Goal: Navigation & Orientation: Understand site structure

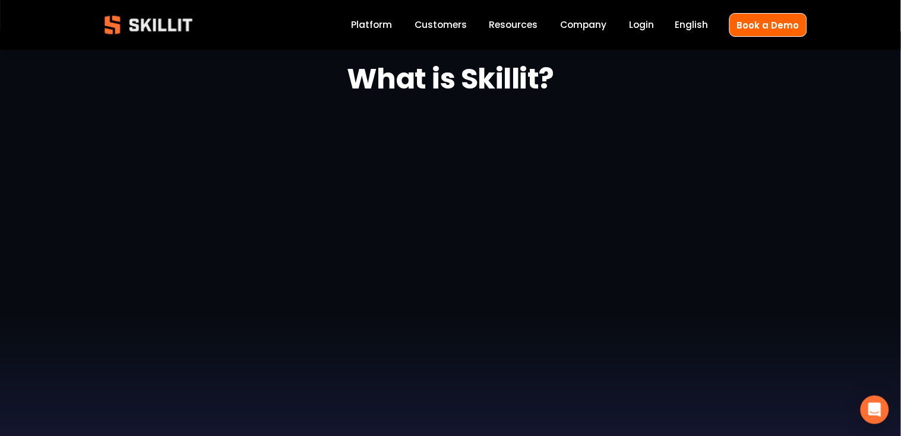
scroll to position [451, 0]
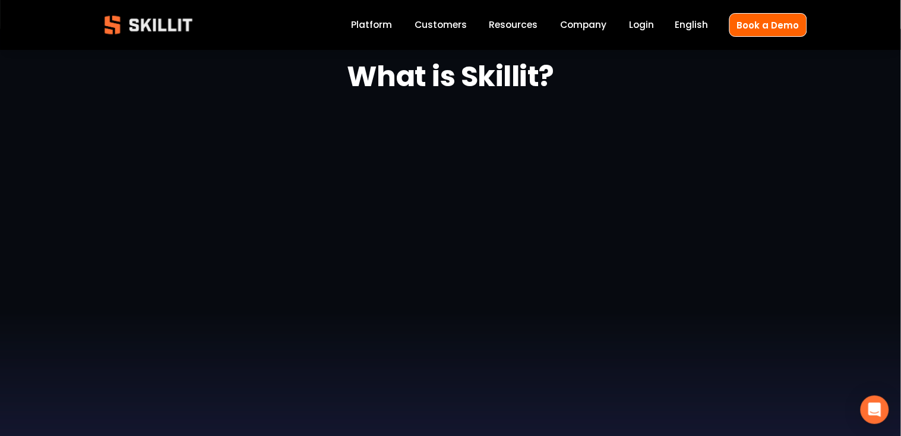
click at [642, 23] on link "Login" at bounding box center [641, 25] width 25 height 16
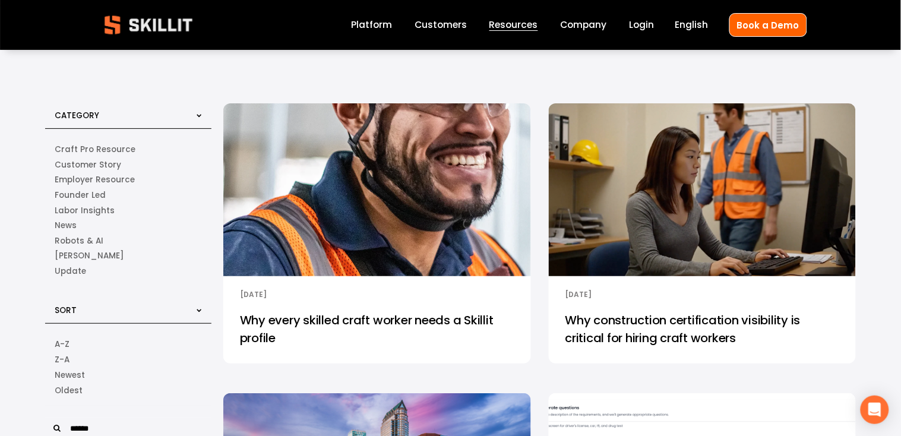
click at [599, 20] on link "Company" at bounding box center [583, 25] width 46 height 16
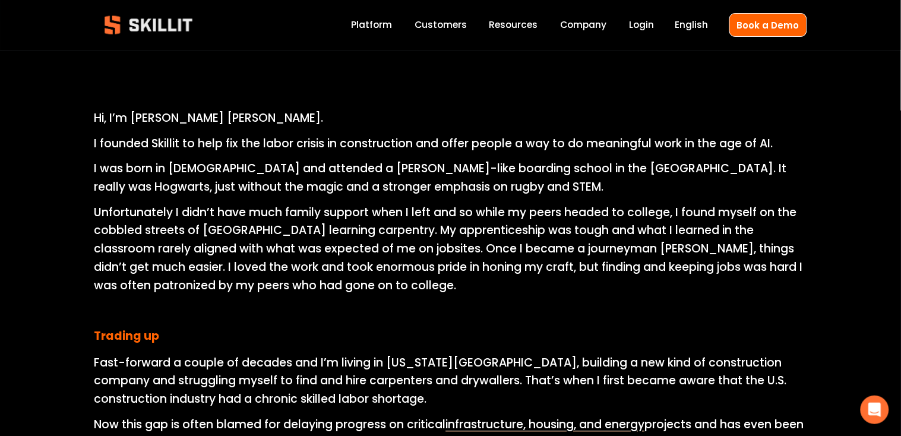
scroll to position [499, 0]
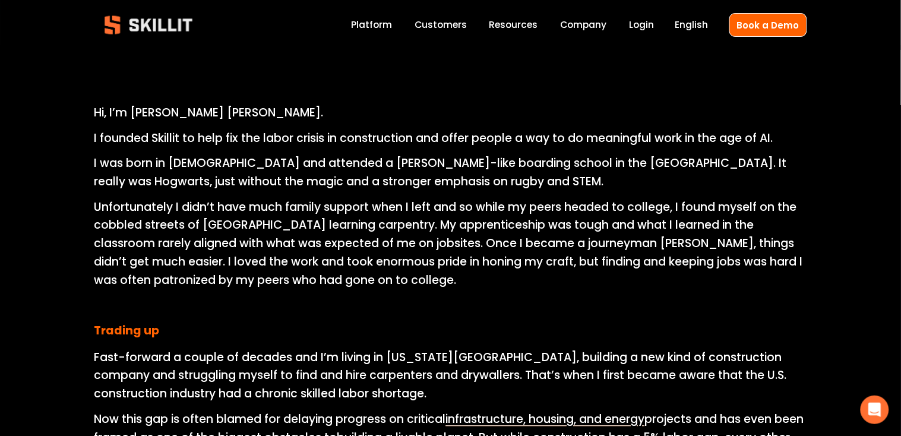
click at [462, 21] on link "Customers" at bounding box center [440, 25] width 52 height 16
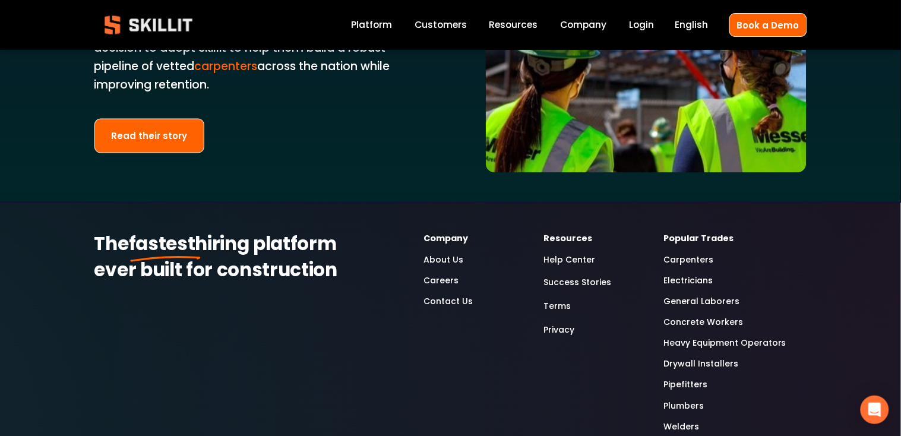
scroll to position [2779, 0]
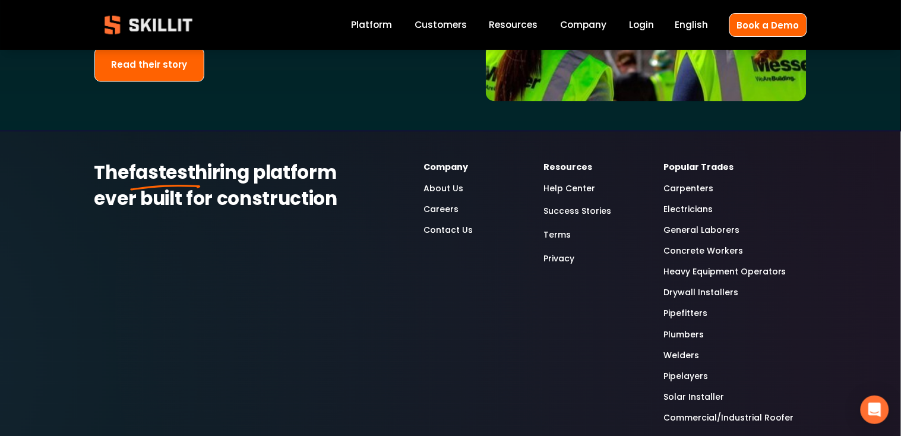
click at [685, 196] on link "Carpenters" at bounding box center [688, 189] width 50 height 14
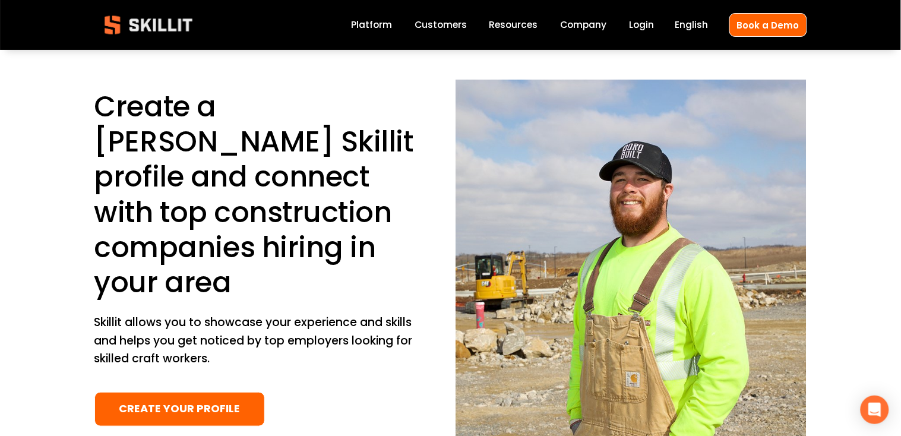
click at [654, 26] on link "Login" at bounding box center [641, 25] width 25 height 16
